Goal: Navigation & Orientation: Find specific page/section

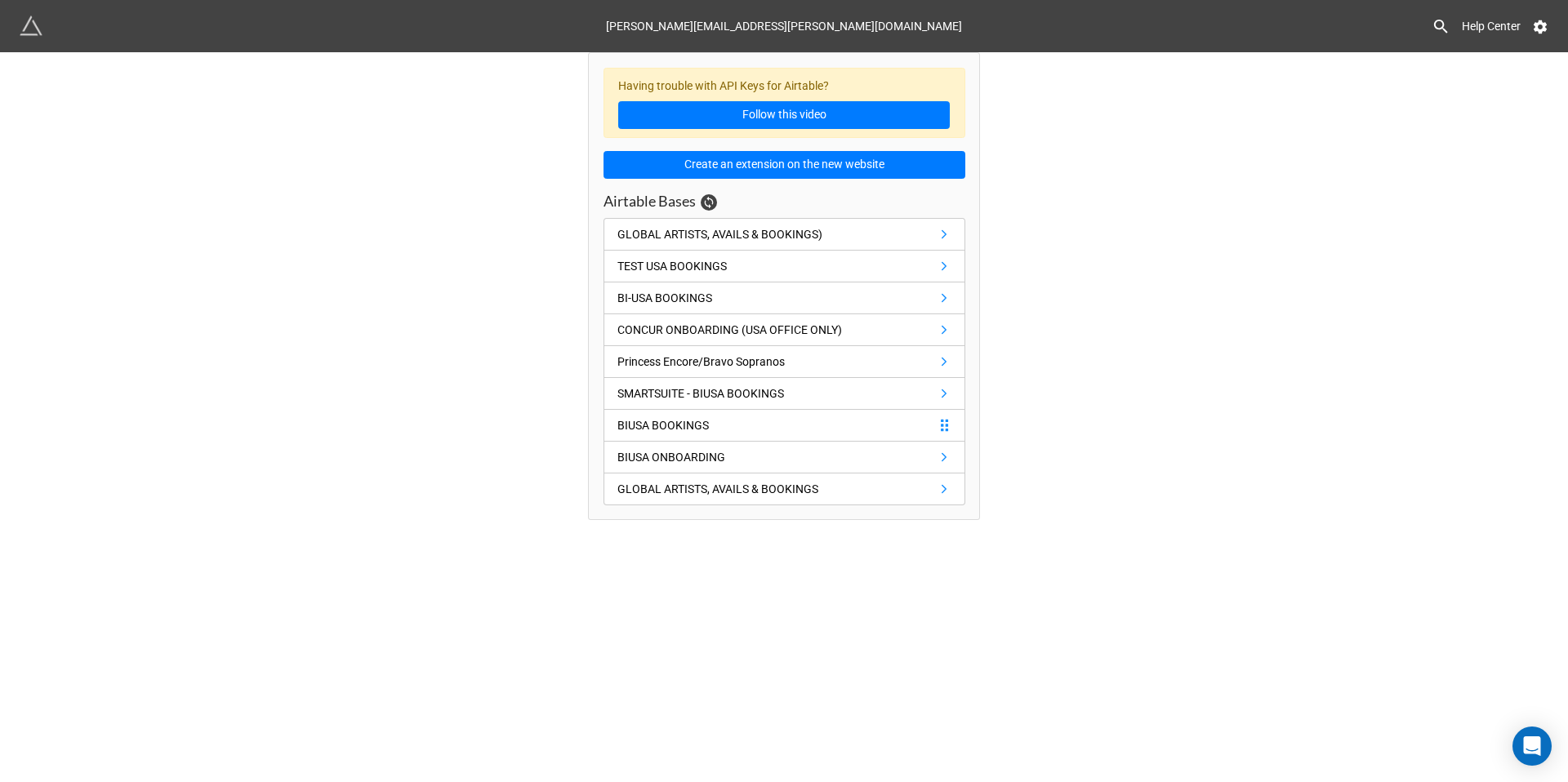
click at [681, 427] on div "BIUSA BOOKINGS" at bounding box center [663, 425] width 92 height 18
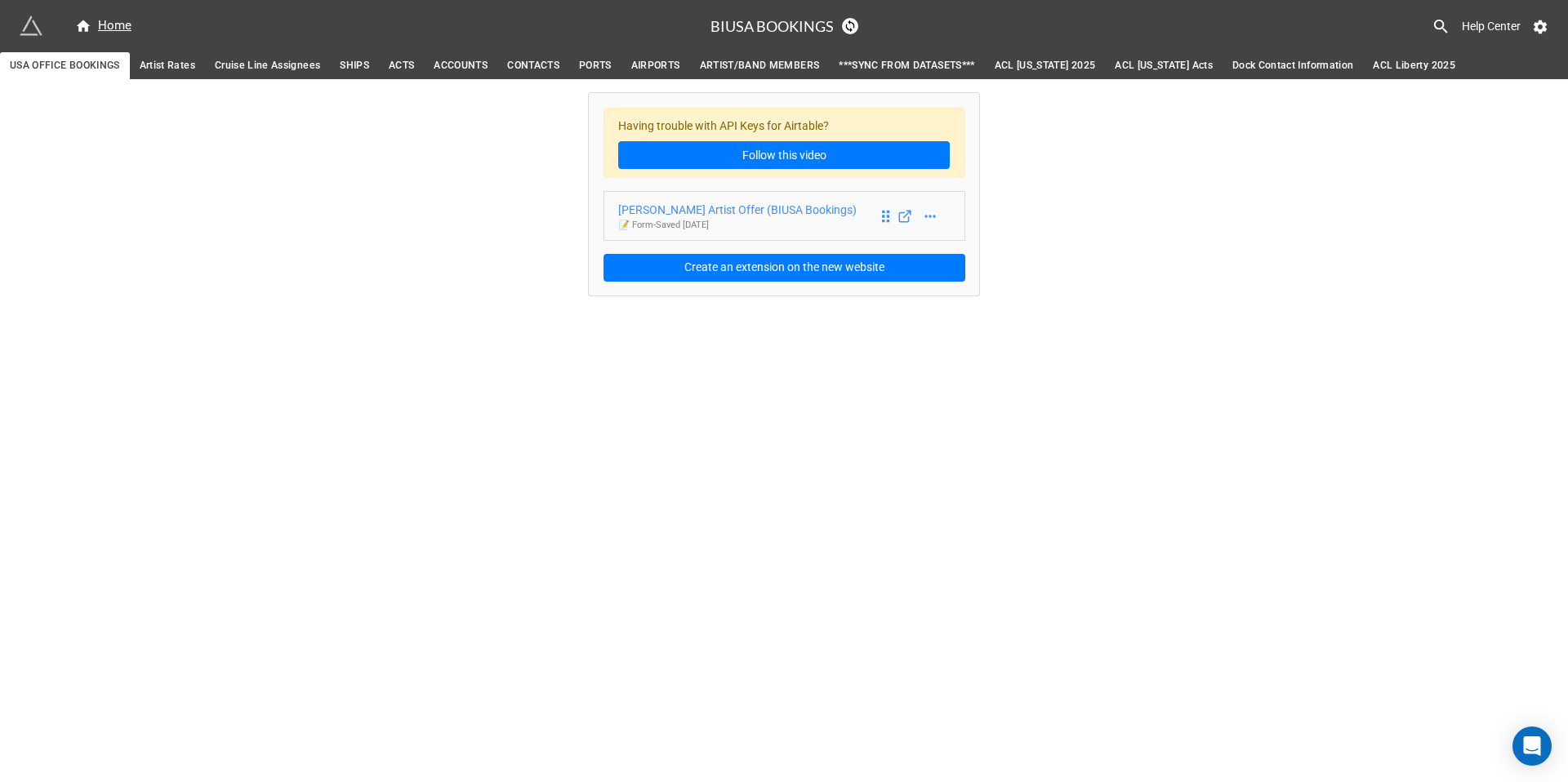
click at [776, 213] on div "[PERSON_NAME] Artist Offer (BIUSA Bookings)" at bounding box center [737, 210] width 238 height 18
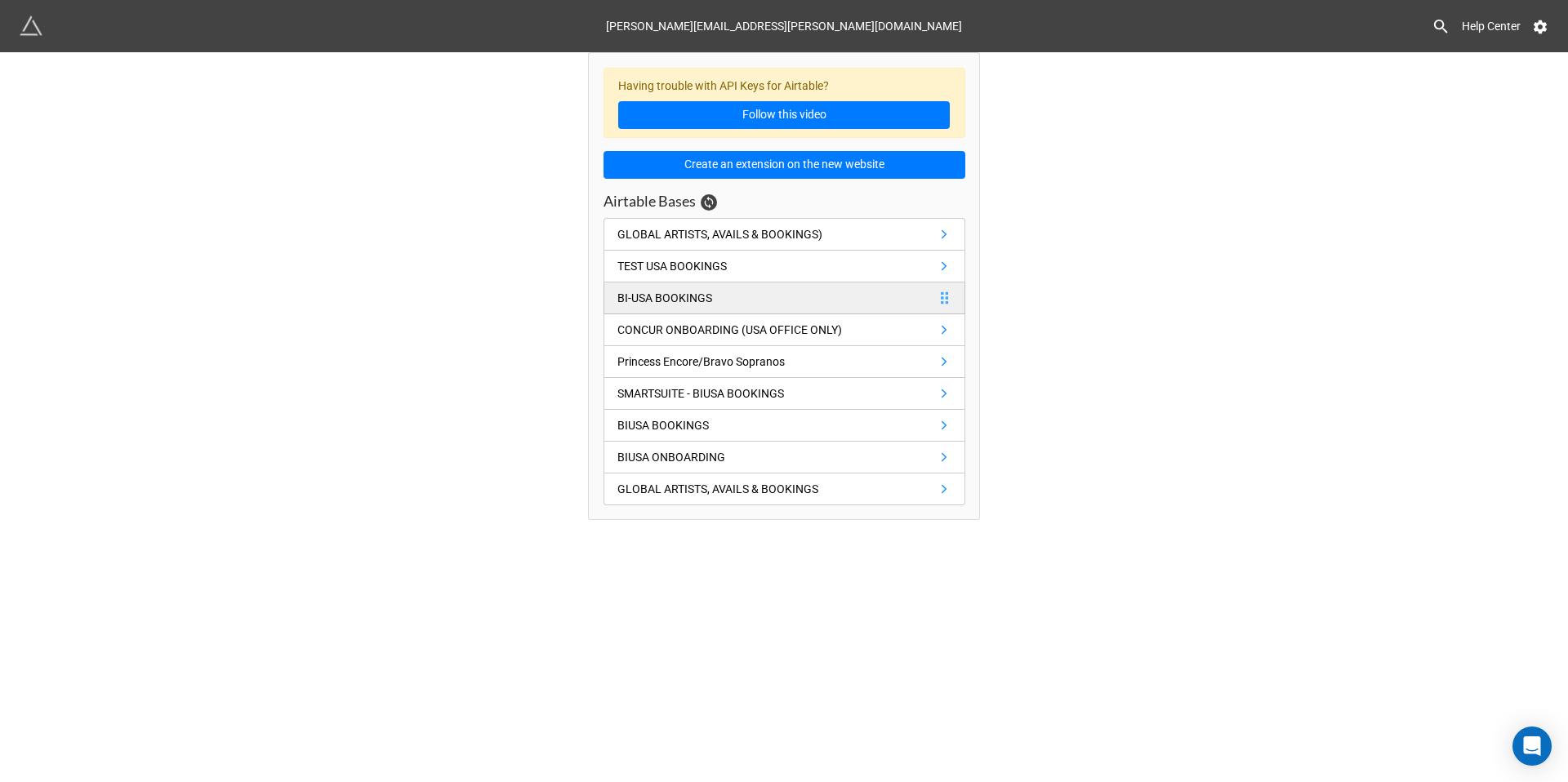
click at [677, 295] on div "BI-USA BOOKINGS" at bounding box center [664, 297] width 95 height 18
